Goal: Task Accomplishment & Management: Complete application form

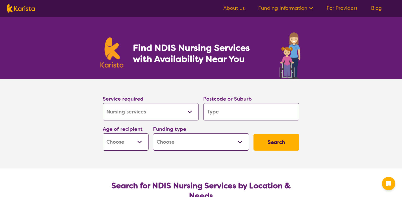
select select "Nursing services"
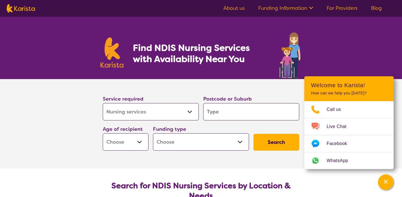
click at [194, 113] on select "Allied Health Assistant Assessment ([MEDICAL_DATA] or [MEDICAL_DATA]) Behaviour…" at bounding box center [151, 111] width 96 height 17
click at [229, 114] on input "search" at bounding box center [251, 111] width 96 height 17
type input "3"
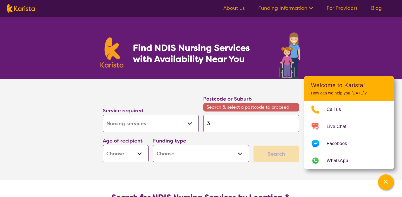
type input "37"
type input "371"
type input "3714"
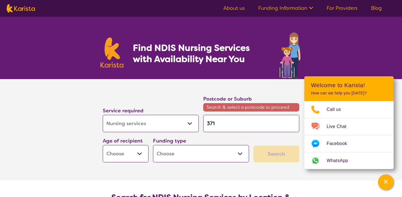
type input "3714"
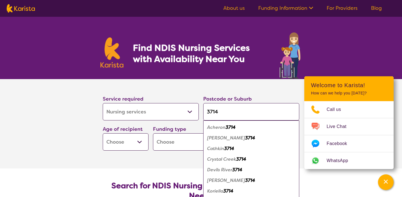
type input "371"
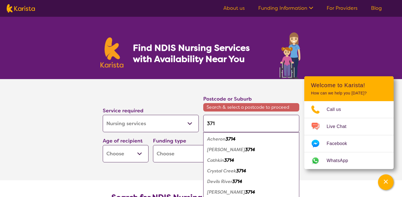
type input "37"
type input "3"
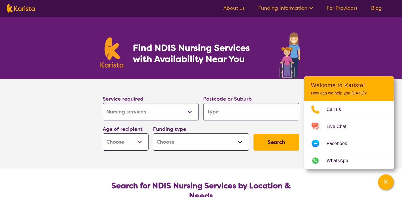
type input "t"
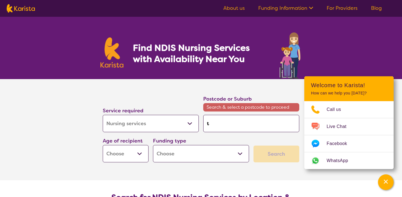
type input "ta"
type input "tag"
type input "tagg"
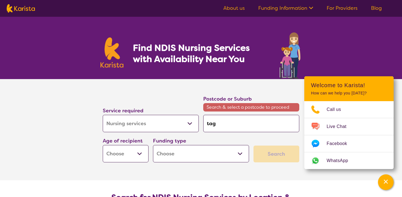
type input "tagg"
type input "[PERSON_NAME]"
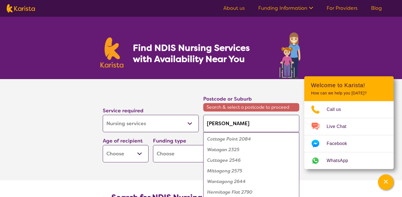
type input "tagger"
type input "[PERSON_NAME]"
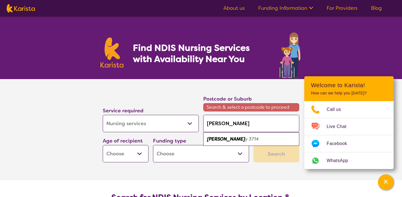
click at [245, 136] on em "y 3714" at bounding box center [252, 139] width 14 height 6
type input "3714"
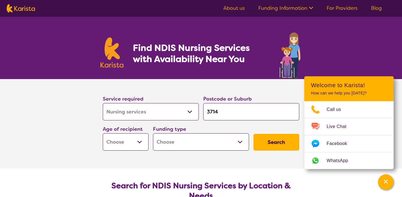
click at [225, 117] on input "3714" at bounding box center [251, 111] width 96 height 17
click at [144, 141] on select "Early Childhood - 0 to 9 Child - 10 to 11 Adolescent - 12 to 17 Adult - 18 to 6…" at bounding box center [126, 141] width 46 height 17
select select "AD"
click at [237, 143] on select "Home Care Package (HCP) National Disability Insurance Scheme (NDIS) I don't know" at bounding box center [201, 141] width 96 height 17
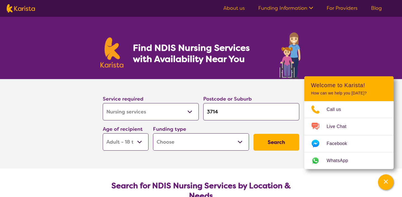
select select "NDIS"
click at [279, 145] on button "Search" at bounding box center [277, 142] width 46 height 17
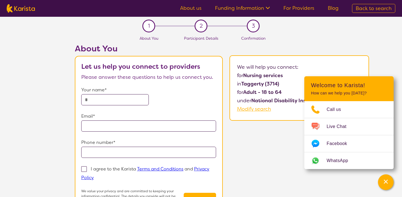
select select "Nursing services"
select select "AD"
select select "NDIS"
select select "Nursing services"
select select "AD"
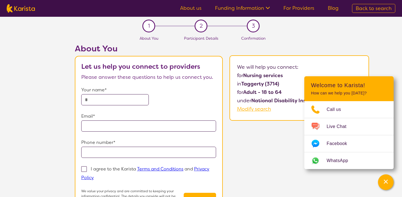
select select "NDIS"
